Goal: Use online tool/utility: Use online tool/utility

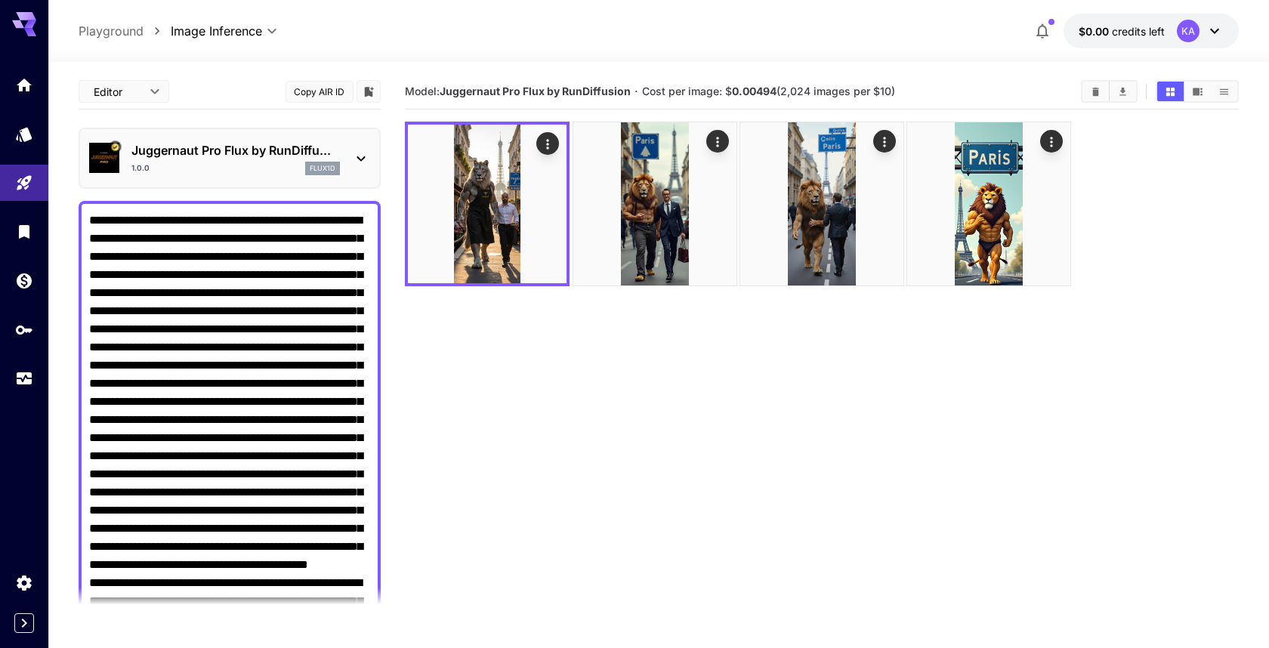
click at [361, 147] on div "Juggernaut Pro Flux by RunDiffu... 1.0.0 flux1d" at bounding box center [229, 158] width 281 height 46
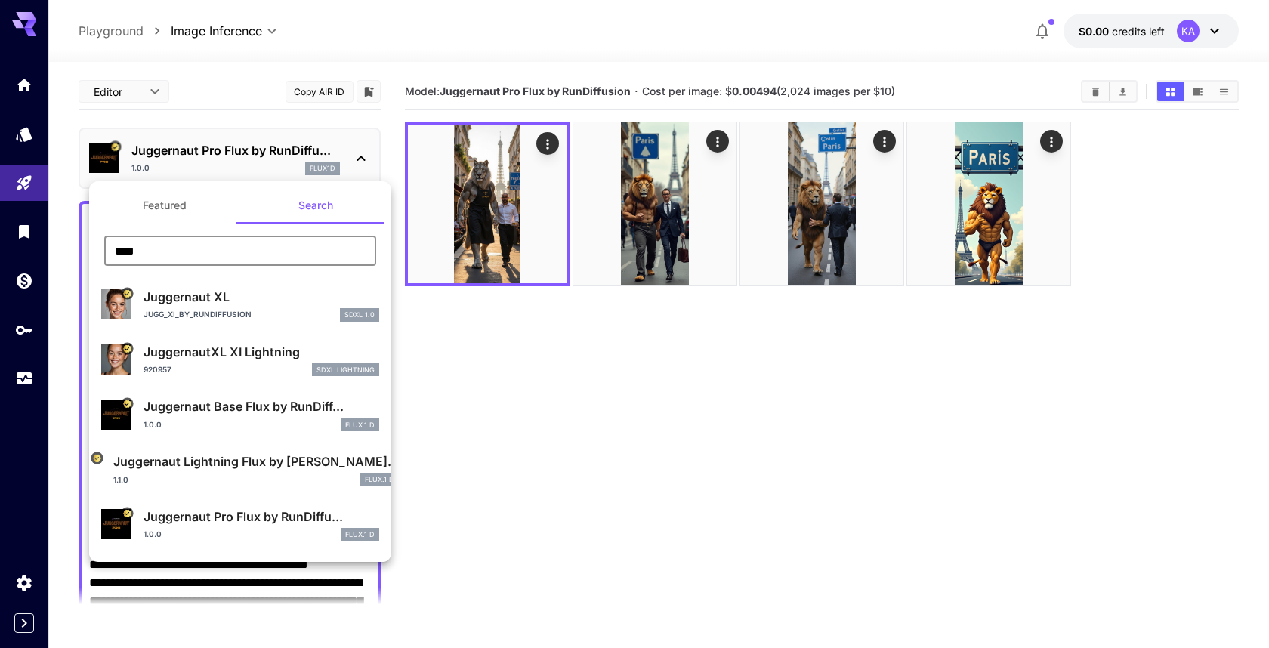
click at [216, 255] on input "****" at bounding box center [240, 251] width 272 height 30
type input "*"
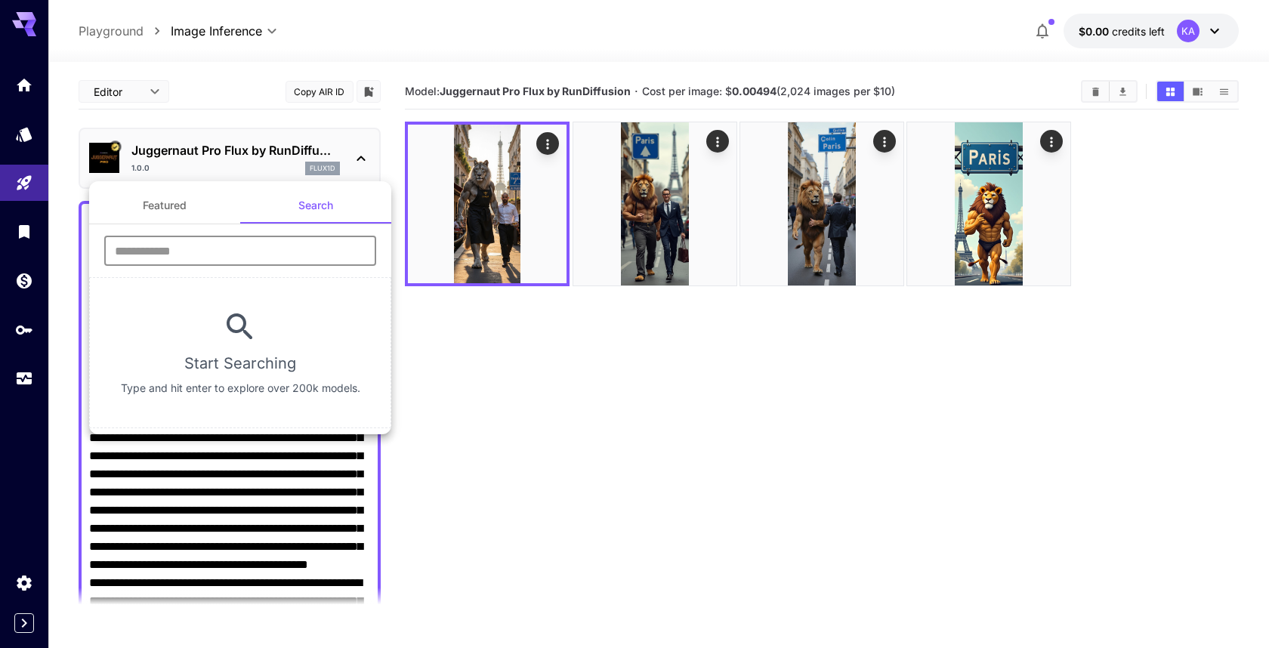
click at [168, 207] on button "Featured" at bounding box center [164, 205] width 151 height 36
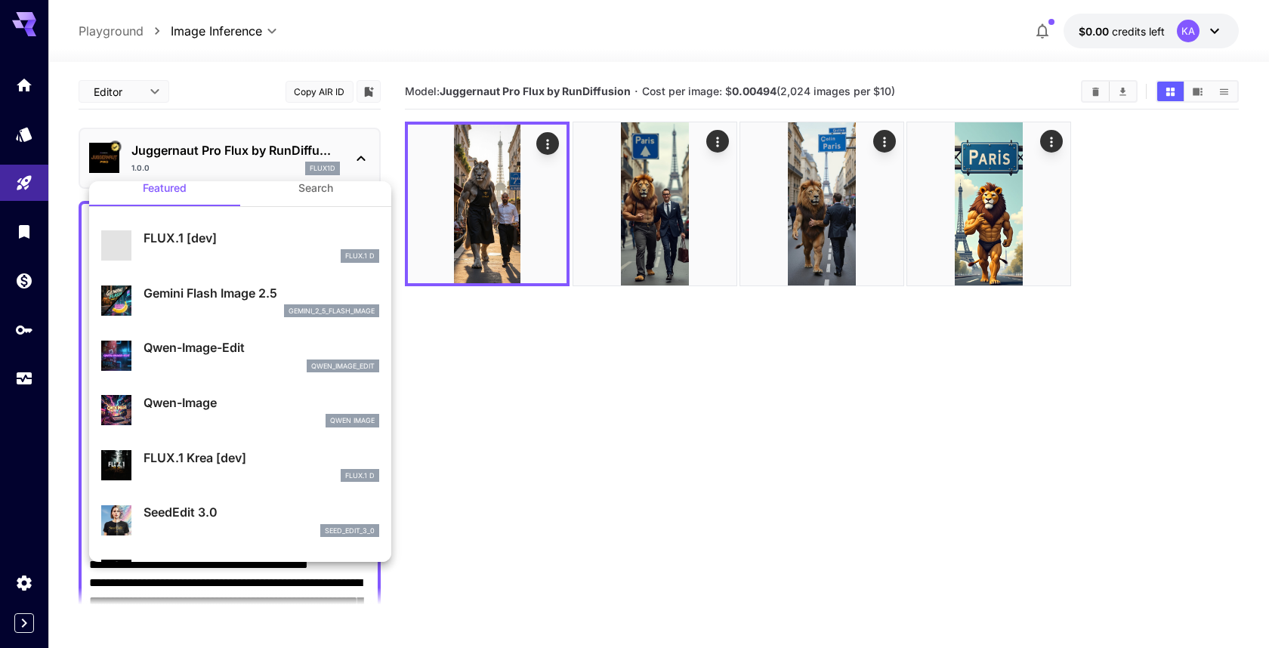
scroll to position [20, 0]
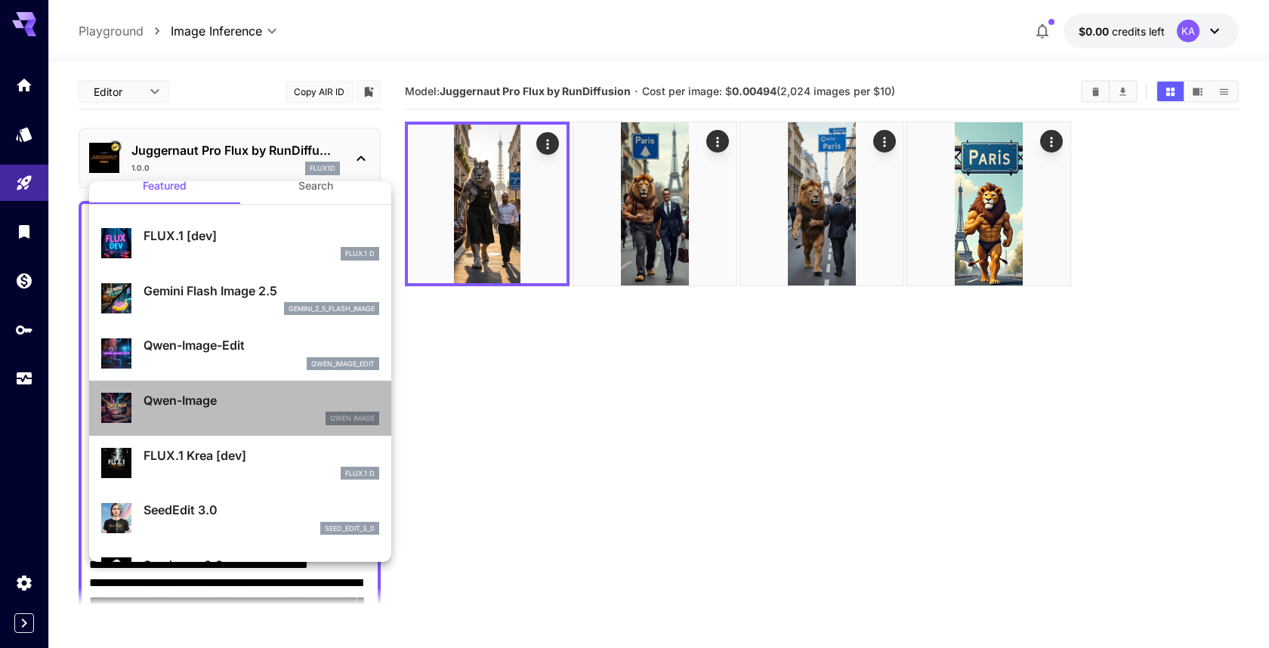
click at [233, 406] on p "Qwen-Image" at bounding box center [262, 400] width 236 height 18
type input "**"
type input "***"
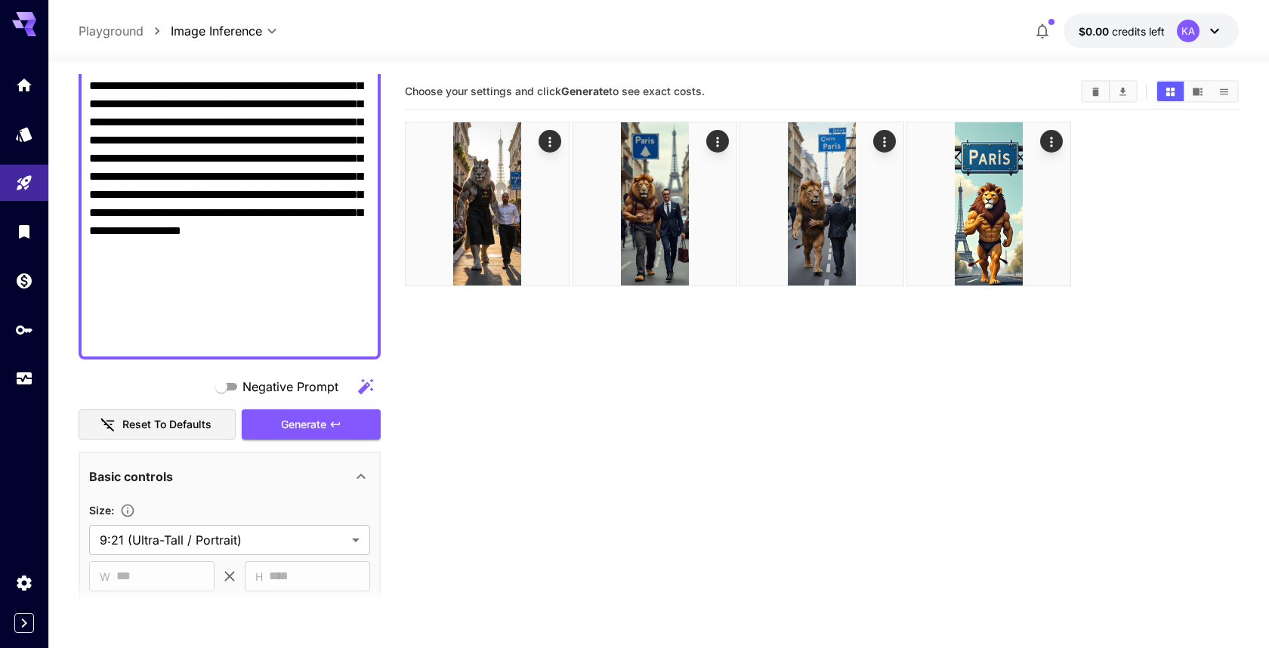
scroll to position [589, 0]
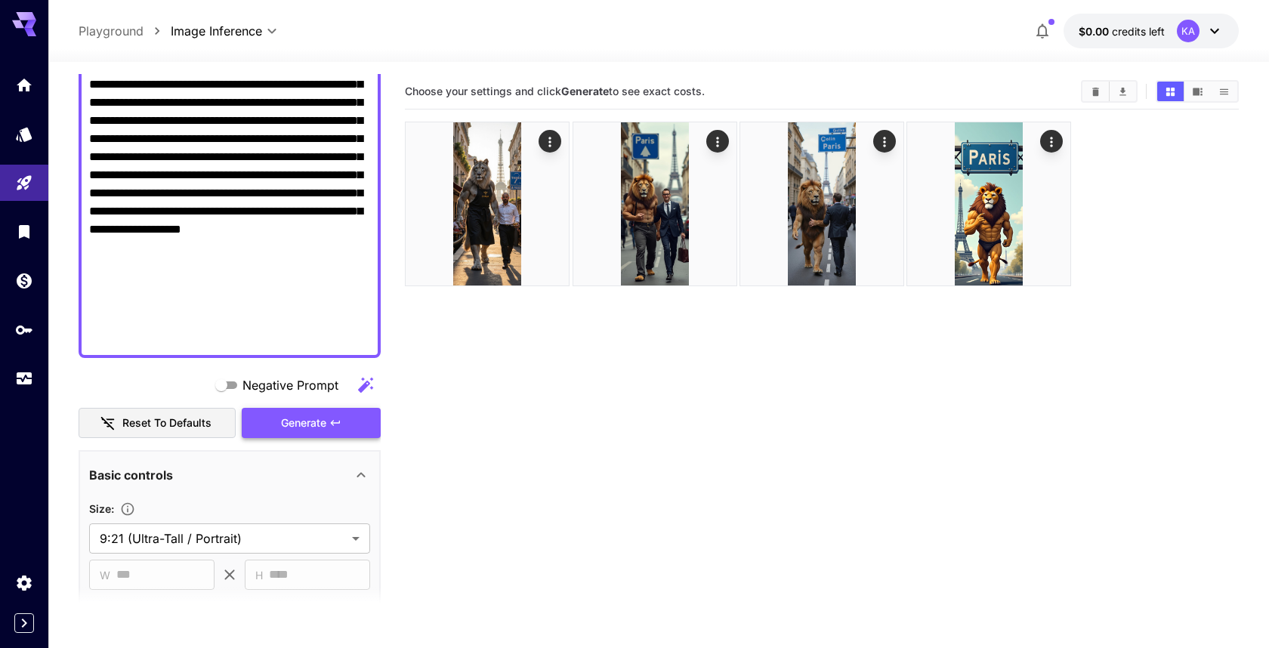
click at [313, 431] on span "Generate" at bounding box center [303, 423] width 45 height 19
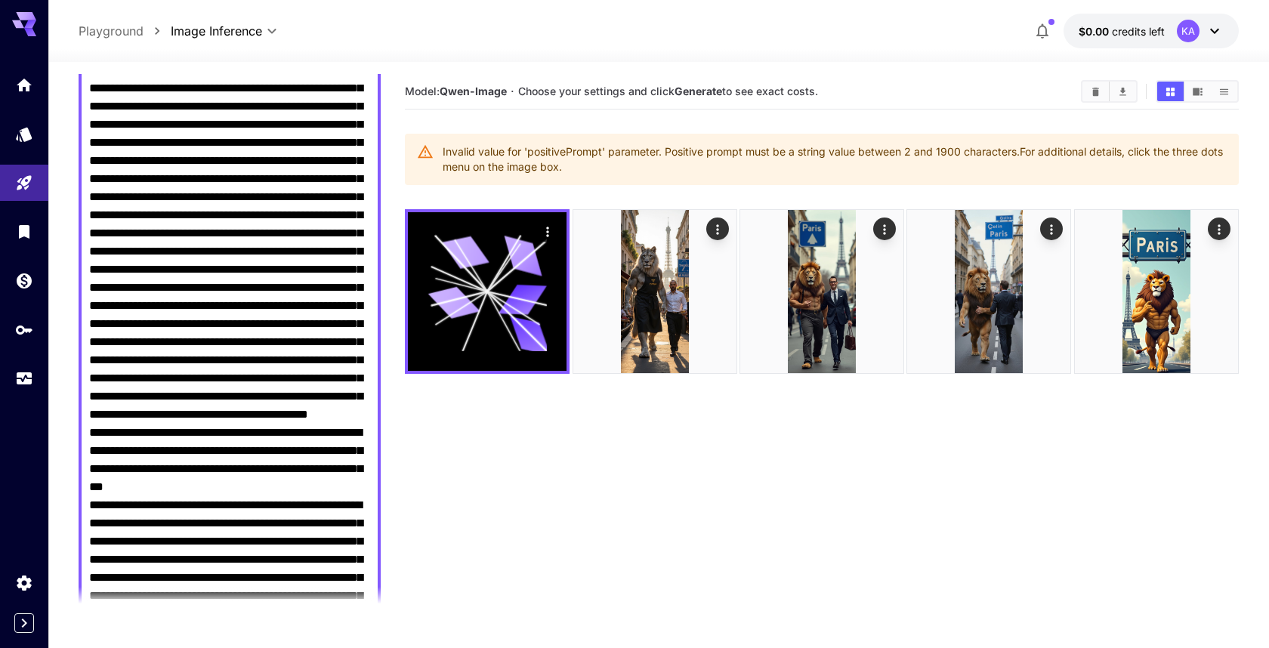
scroll to position [0, 0]
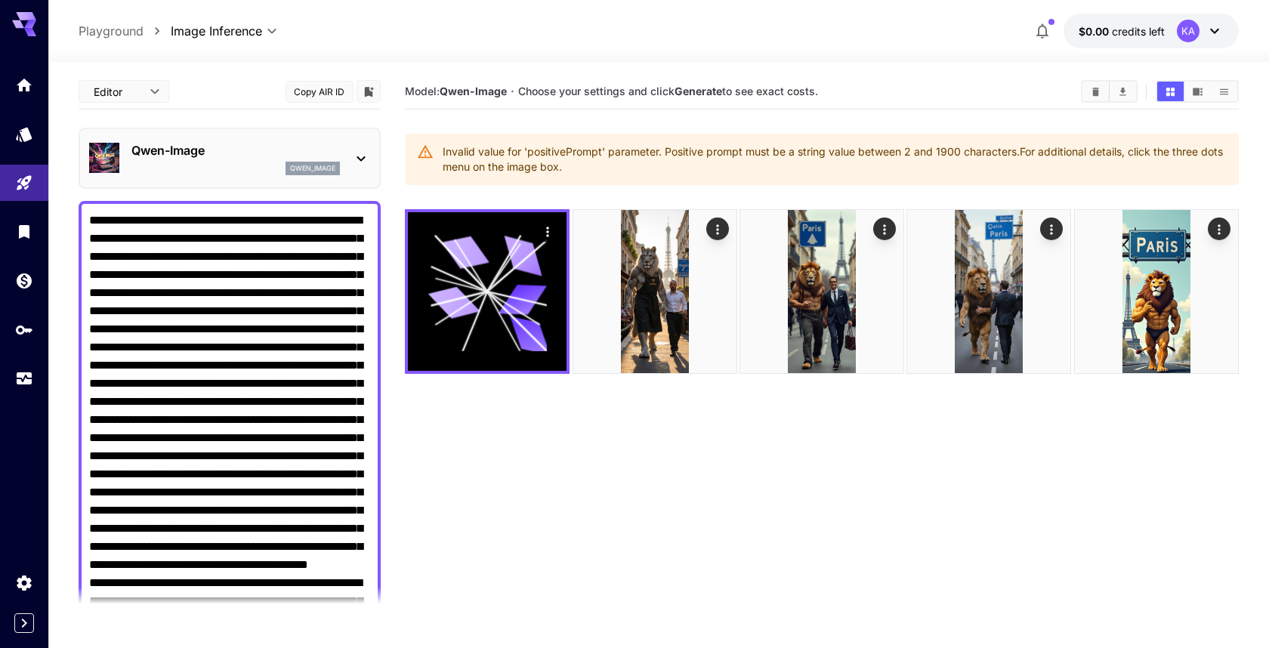
click at [360, 160] on icon at bounding box center [361, 158] width 8 height 5
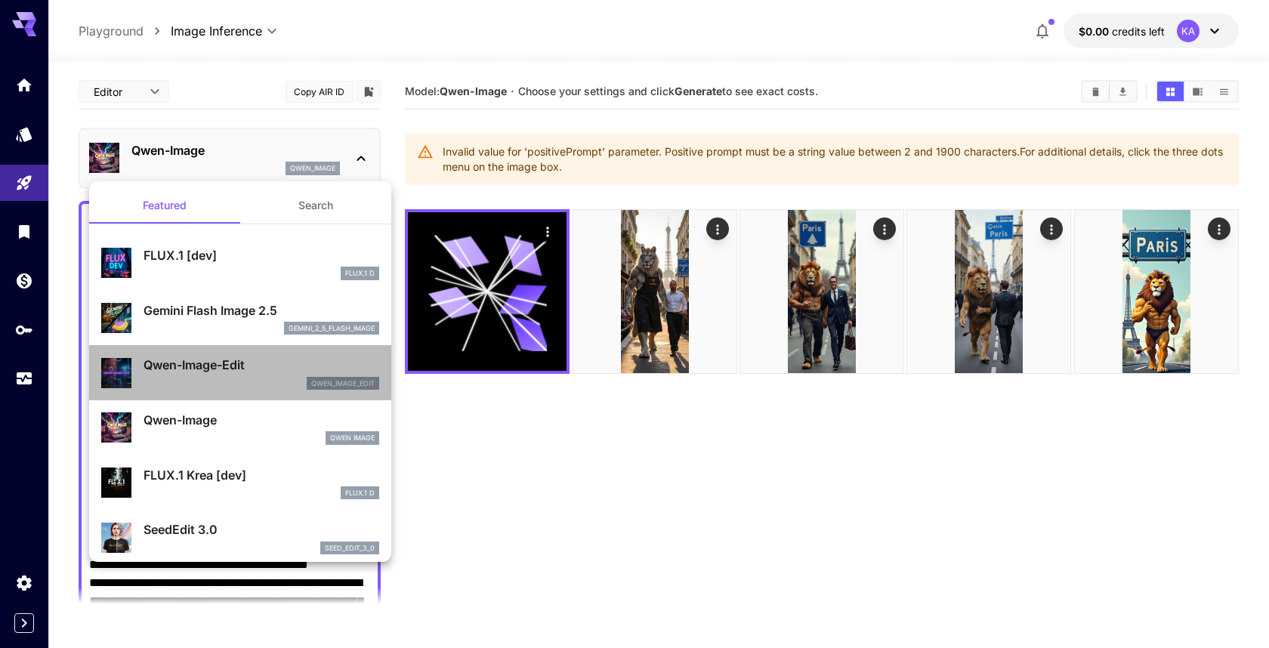
click at [259, 364] on p "Qwen-Image-Edit" at bounding box center [262, 365] width 236 height 18
type input "*"
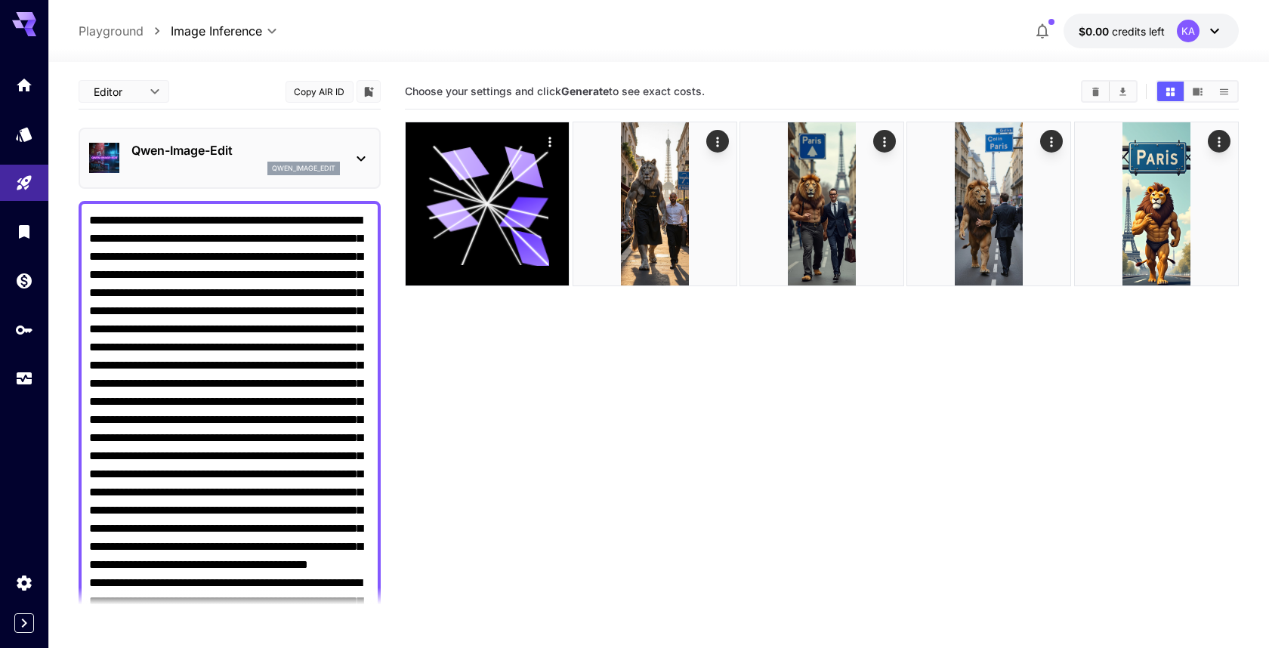
click at [360, 150] on icon at bounding box center [361, 159] width 18 height 18
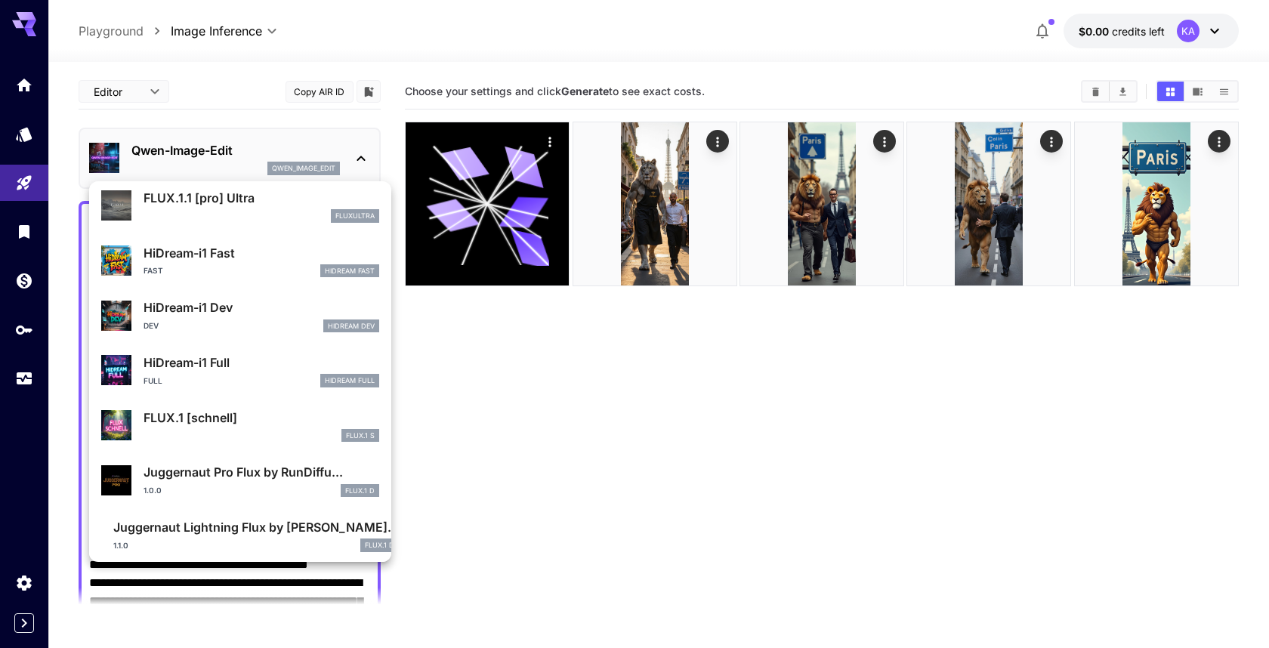
scroll to position [1167, 0]
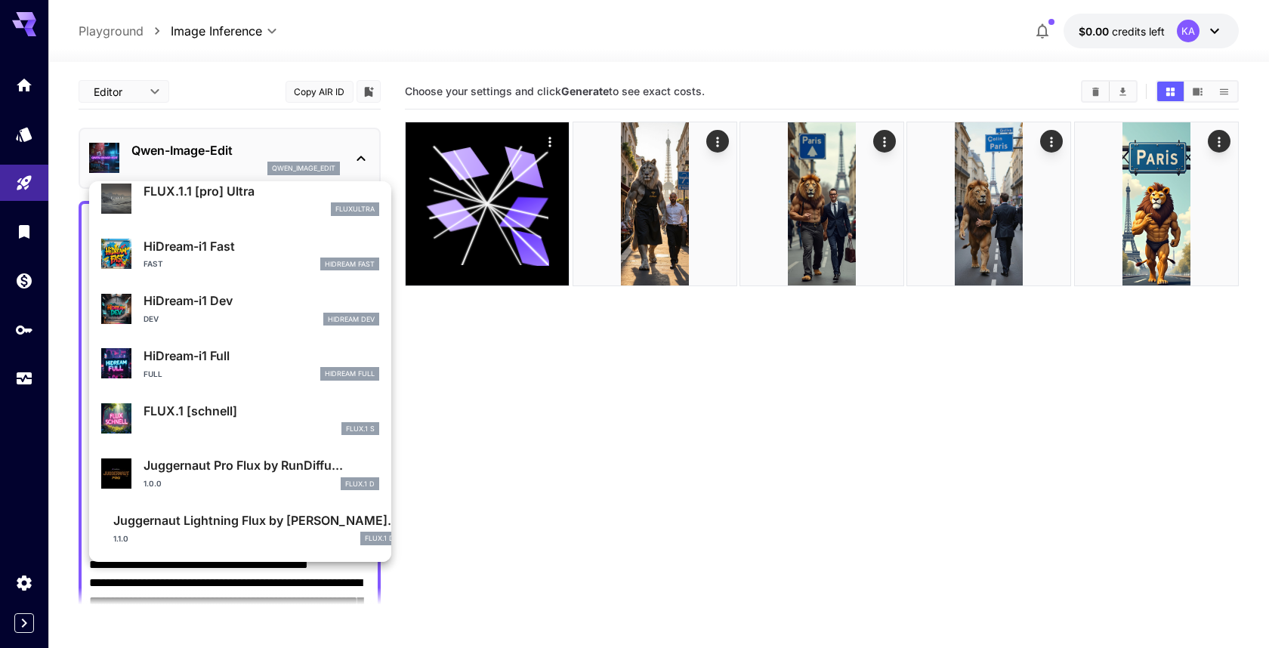
click at [208, 409] on p "FLUX.1 [schnell]" at bounding box center [262, 411] width 236 height 18
type input "*"
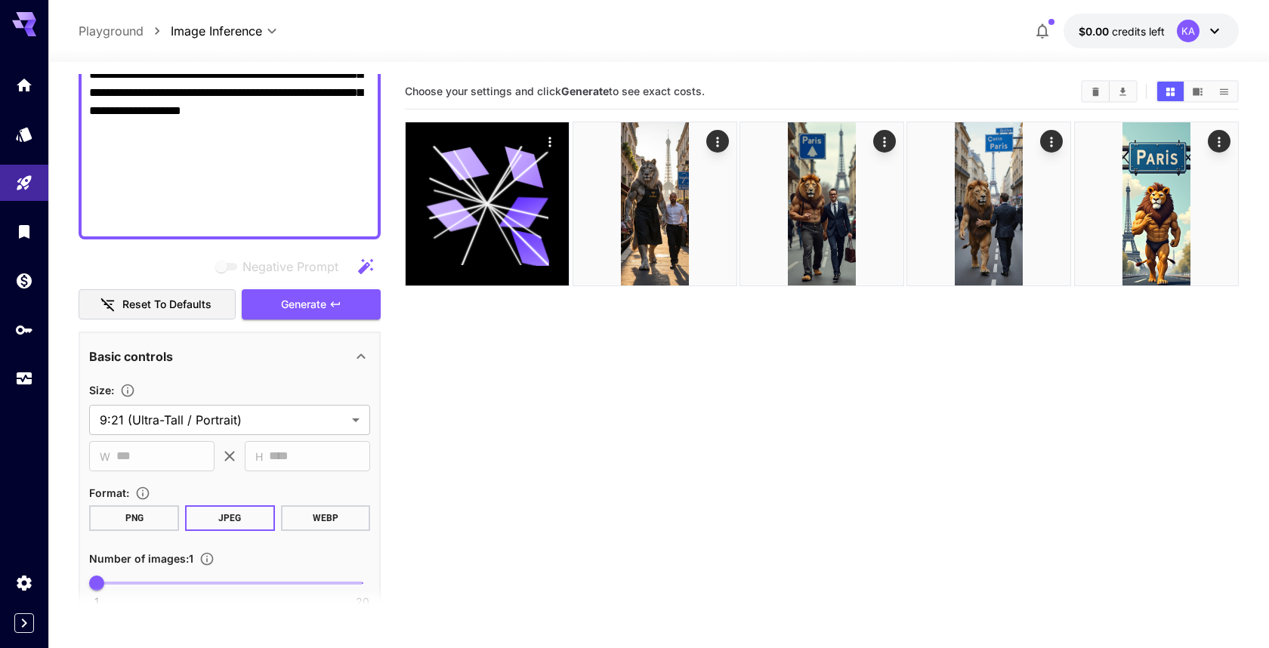
scroll to position [686, 0]
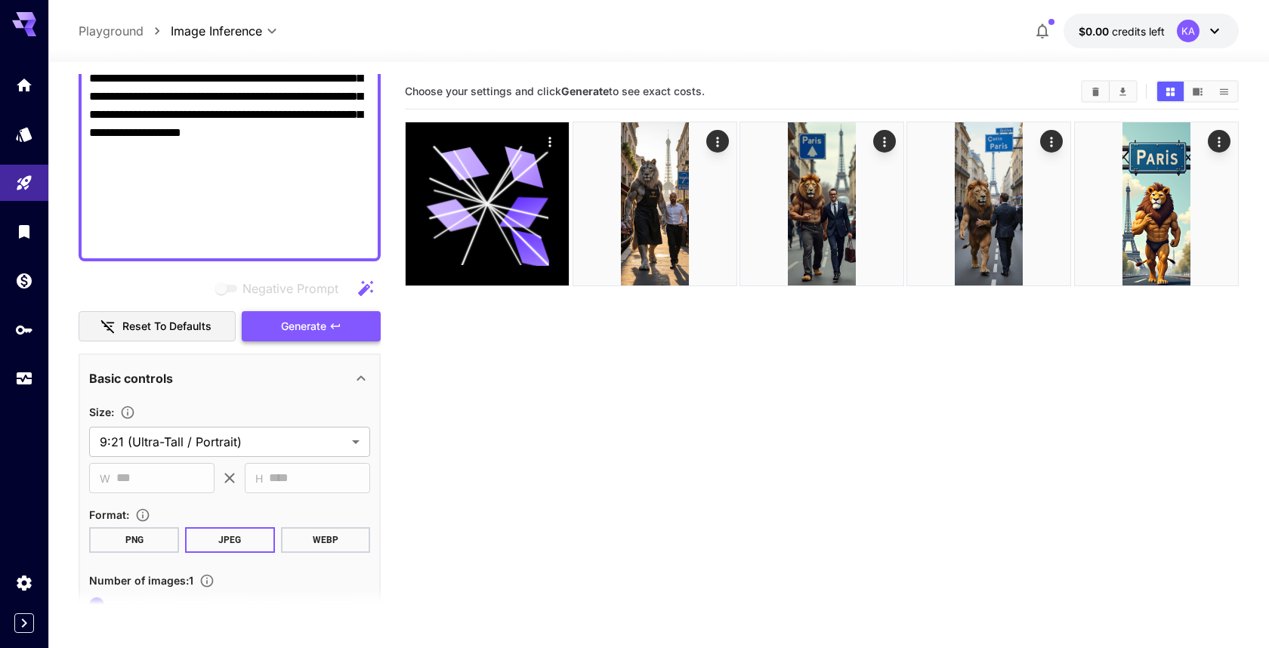
click at [289, 318] on span "Generate" at bounding box center [303, 326] width 45 height 19
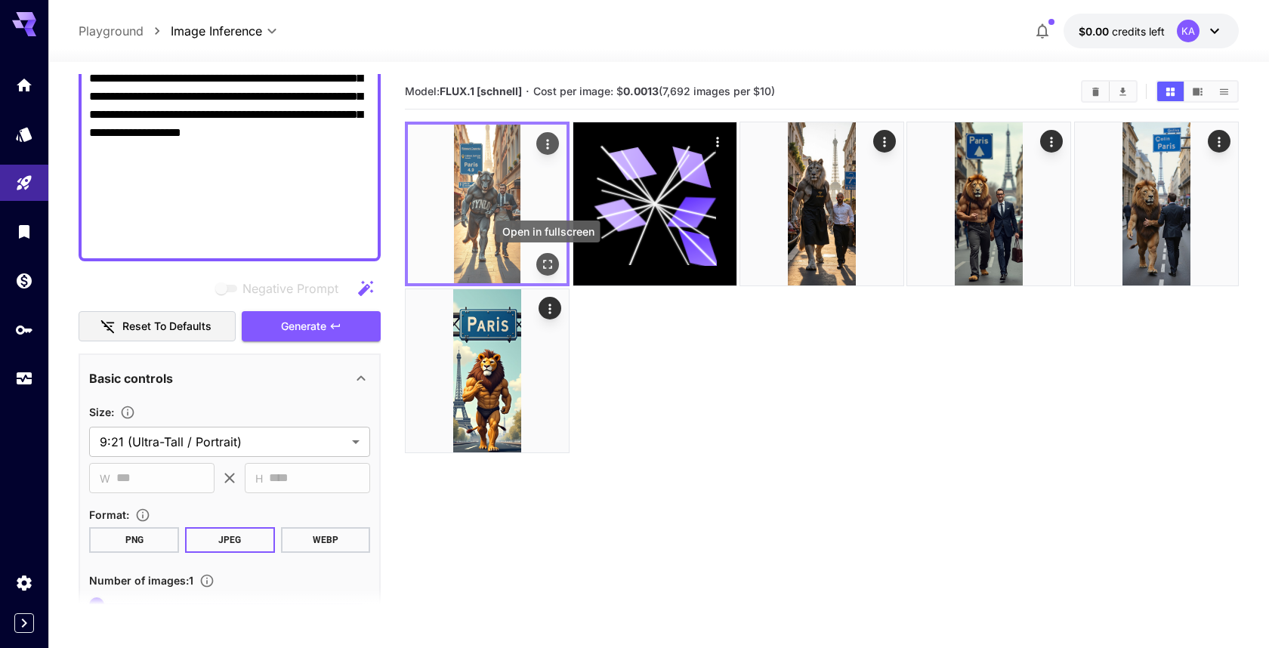
click at [546, 259] on icon "Open in fullscreen" at bounding box center [547, 264] width 15 height 15
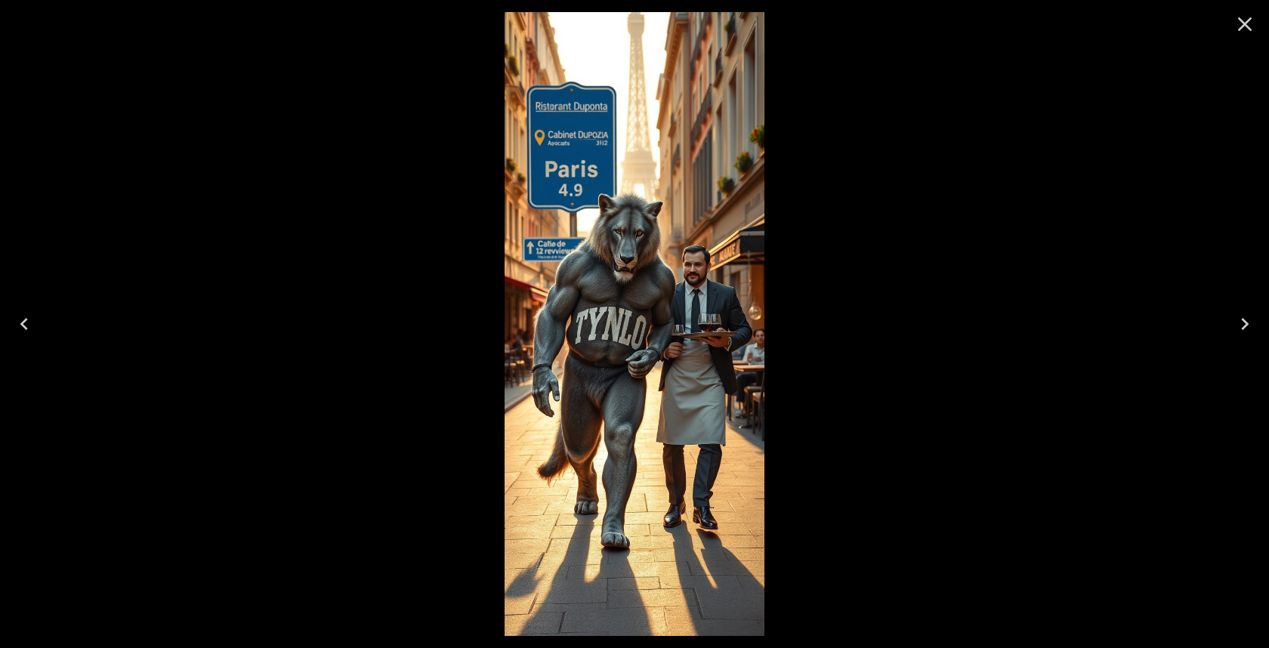
click at [1240, 23] on icon "Close" at bounding box center [1245, 24] width 24 height 24
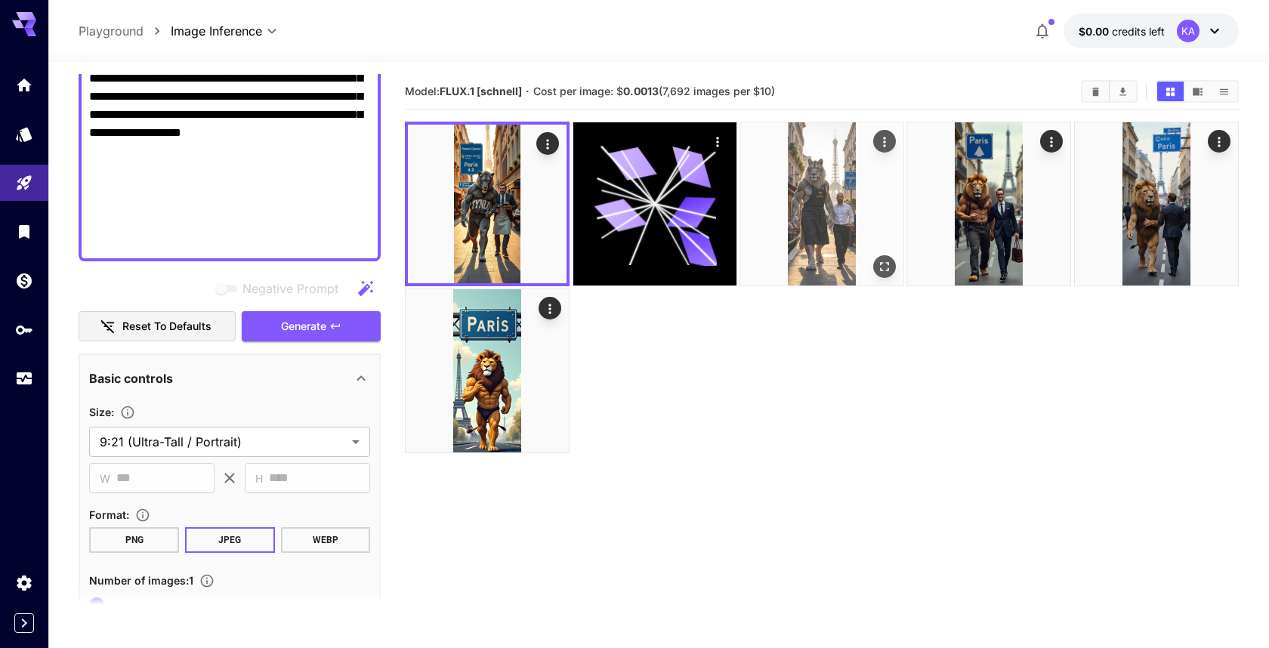
click at [890, 261] on icon "Open in fullscreen" at bounding box center [884, 266] width 15 height 15
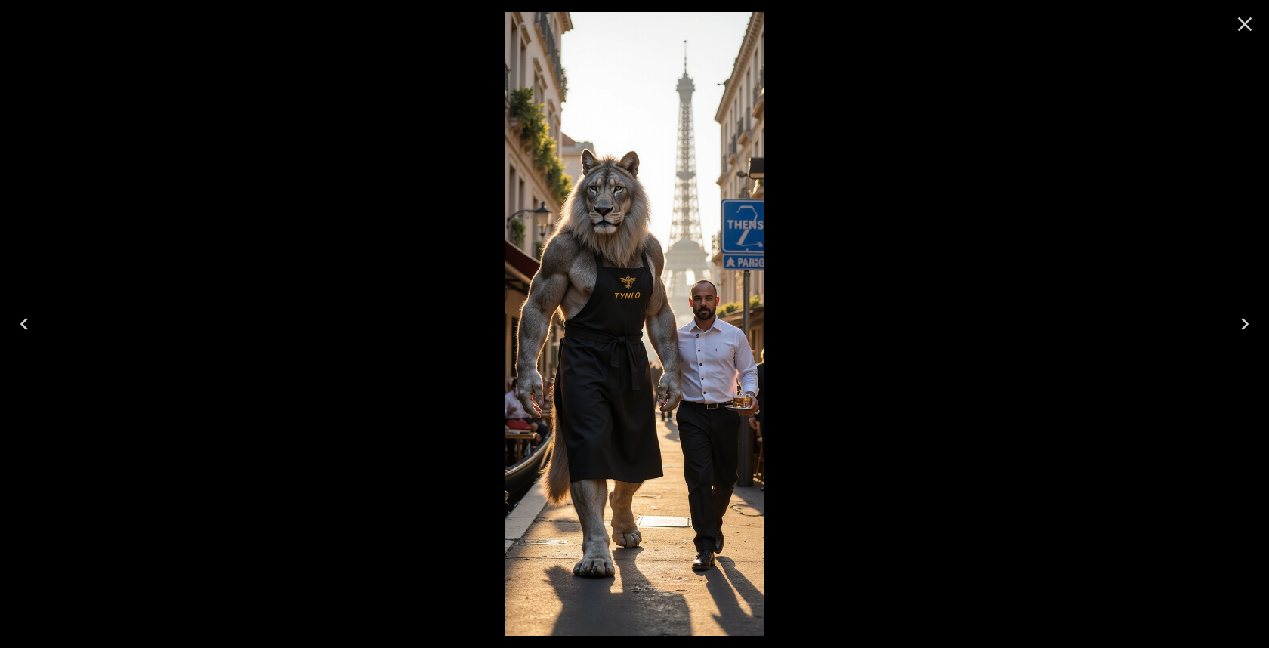
click at [1244, 21] on icon "Close" at bounding box center [1245, 24] width 24 height 24
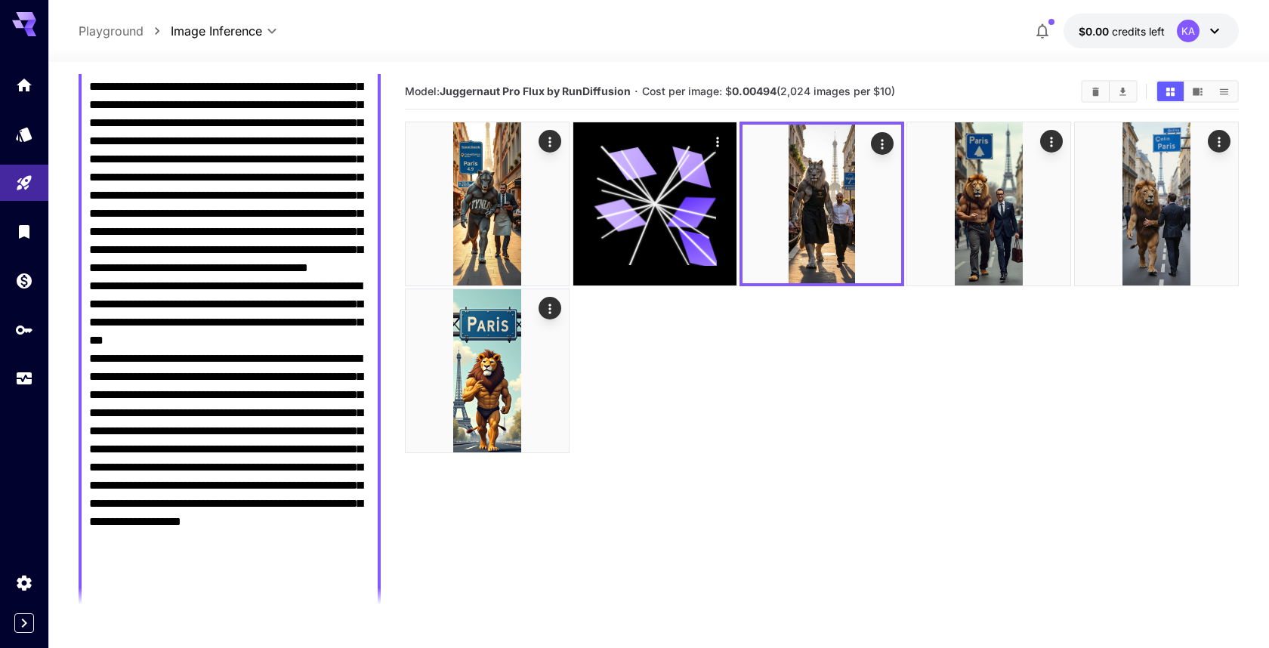
scroll to position [0, 0]
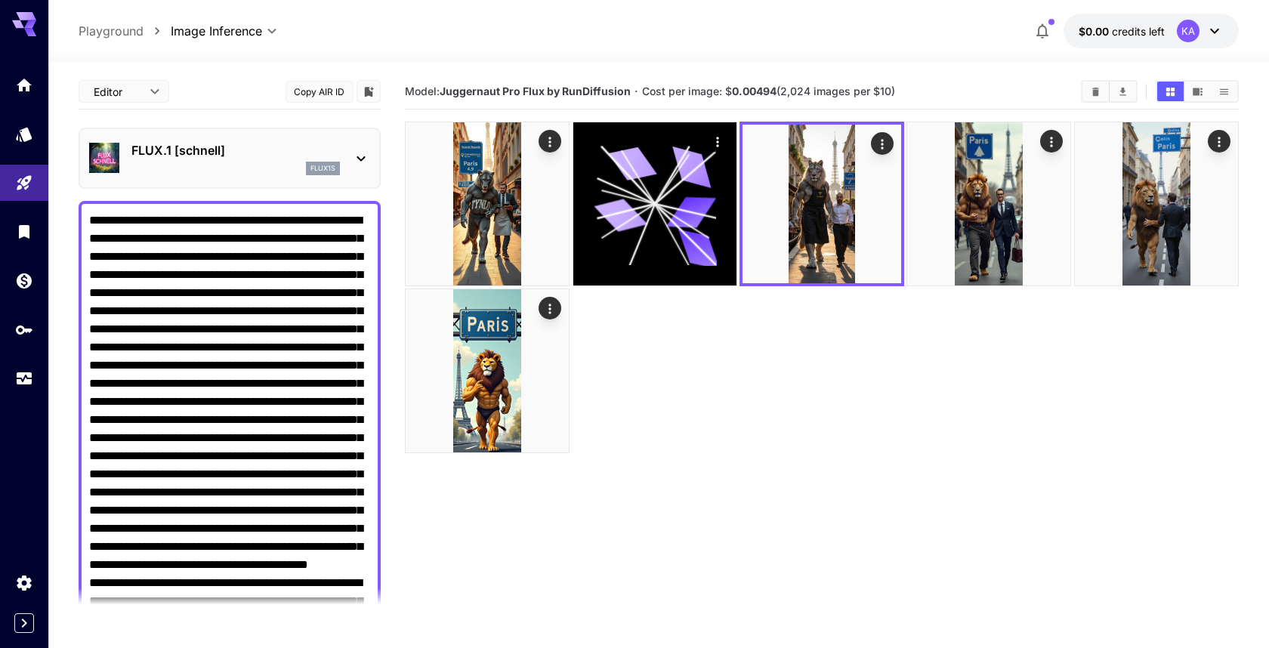
click at [153, 89] on body "**********" at bounding box center [634, 383] width 1269 height 767
click at [174, 92] on div at bounding box center [634, 324] width 1269 height 648
